Goal: Navigation & Orientation: Find specific page/section

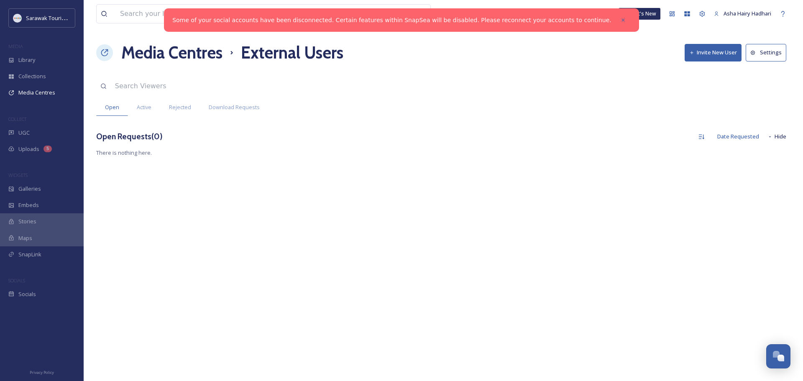
click at [440, 222] on div "View all files What's New Asha Hairy Hadhari Media Centres External Users Invit…" at bounding box center [443, 190] width 719 height 381
click at [507, 279] on div "View all files What's New Asha Hairy Hadhari Media Centres External Users Invit…" at bounding box center [443, 190] width 719 height 381
drag, startPoint x: 445, startPoint y: 320, endPoint x: 439, endPoint y: 336, distance: 17.2
click at [443, 326] on div "View all files What's New Asha Hairy Hadhari Media Centres External Users Invit…" at bounding box center [443, 190] width 719 height 381
click at [578, 252] on div "View all files What's New Asha Hairy Hadhari Media Centres External Users Invit…" at bounding box center [443, 190] width 719 height 381
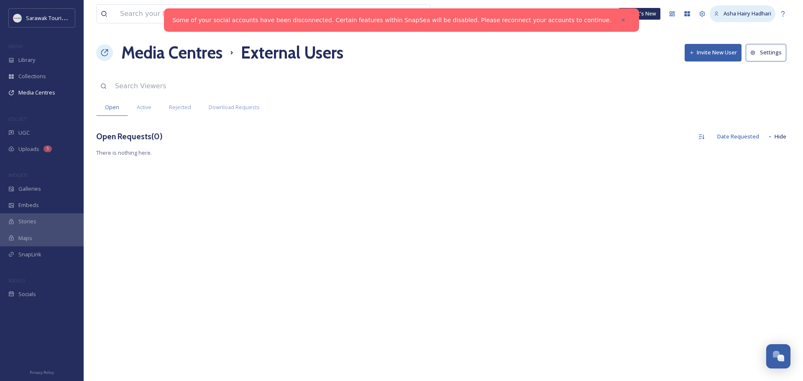
drag, startPoint x: 502, startPoint y: 252, endPoint x: 732, endPoint y: 13, distance: 331.5
click at [513, 239] on div "View all files What's New Asha Hairy Hadhari Media Centres External Users Invit…" at bounding box center [443, 190] width 719 height 381
drag, startPoint x: 549, startPoint y: 123, endPoint x: 539, endPoint y: 104, distance: 22.1
click at [549, 121] on div "View all files What's New Asha Hairy Hadhari Media Centres External Users Invit…" at bounding box center [443, 190] width 719 height 381
drag, startPoint x: 605, startPoint y: 158, endPoint x: 593, endPoint y: 166, distance: 13.8
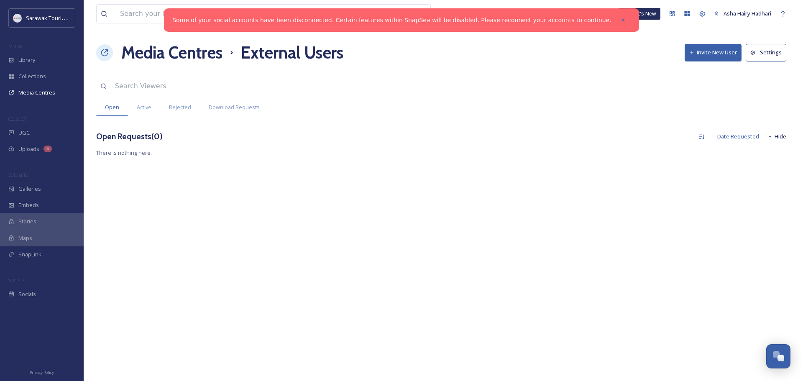
click at [603, 160] on div "View all files What's New Asha Hairy Hadhari Media Centres External Users Invit…" at bounding box center [443, 190] width 719 height 381
click at [483, 309] on div "View all files What's New Asha Hairy Hadhari Media Centres External Users Invit…" at bounding box center [443, 190] width 719 height 381
